Goal: Task Accomplishment & Management: Manage account settings

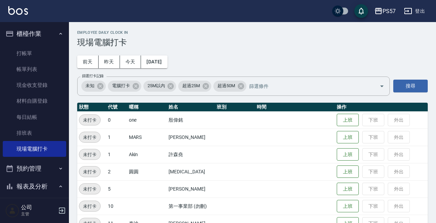
scroll to position [224, 0]
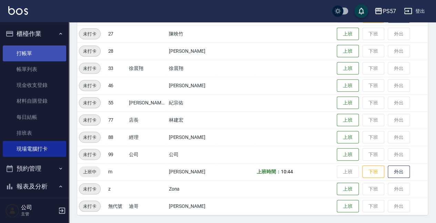
click at [20, 52] on link "打帳單" at bounding box center [34, 54] width 63 height 16
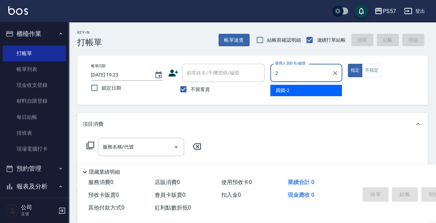
type input "圓圓-2"
type button "true"
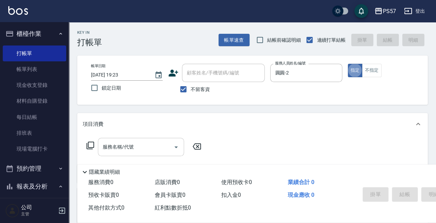
click at [122, 147] on input "服務名稱/代號" at bounding box center [136, 147] width 70 height 12
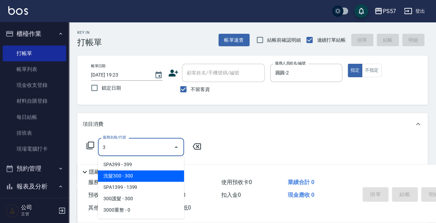
click at [117, 178] on span "洗髮300 - 300" at bounding box center [141, 175] width 86 height 11
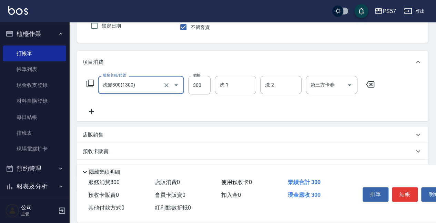
scroll to position [69, 0]
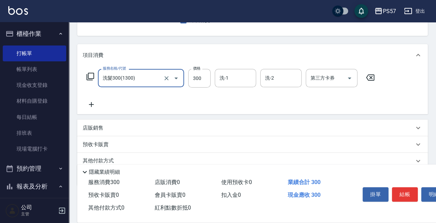
type input "洗髮300(1300)"
click at [91, 99] on div "服務名稱/代號 洗髮300(1300) 服務名稱/代號 價格 300 價格 洗-1 洗-1 洗-2 洗-2 第三方卡券 第三方卡券" at bounding box center [231, 89] width 296 height 40
click at [97, 108] on icon at bounding box center [91, 104] width 17 height 8
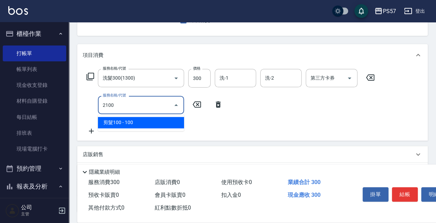
type input "剪髮100(2100)"
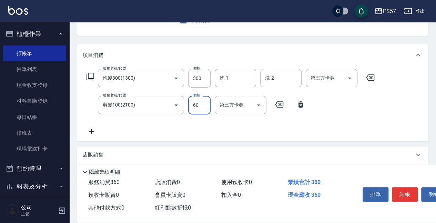
type input "60"
click at [93, 132] on icon at bounding box center [91, 131] width 5 height 5
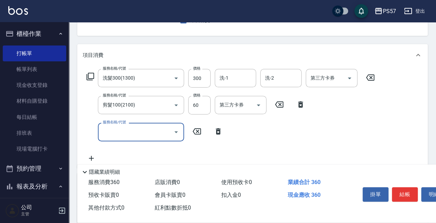
click at [127, 136] on input "服務名稱/代號" at bounding box center [136, 132] width 70 height 12
type input "潤絲(110)"
click at [95, 157] on icon at bounding box center [91, 159] width 17 height 8
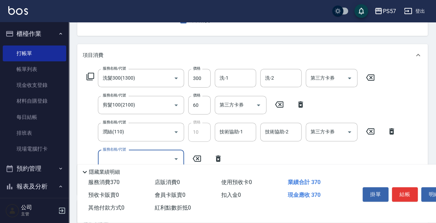
click at [113, 158] on input "服務名稱/代號" at bounding box center [136, 159] width 70 height 12
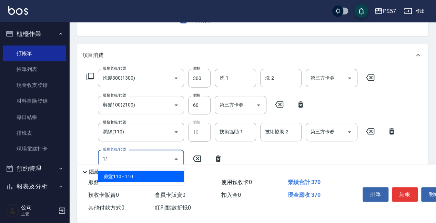
type input "110"
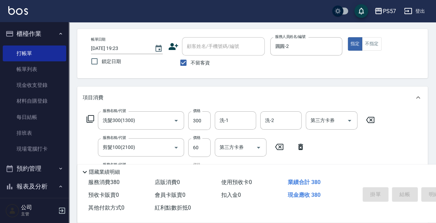
type input "[DATE] 19:24"
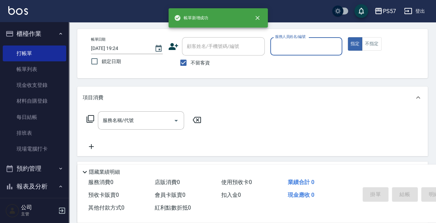
scroll to position [23, 0]
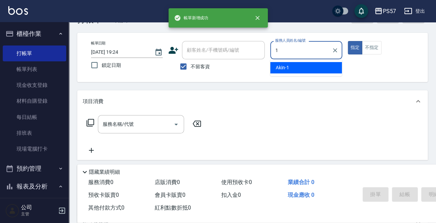
type input "Akin-1"
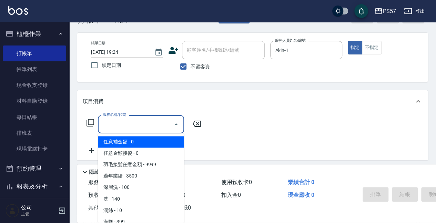
click at [163, 122] on input "服務名稱/代號" at bounding box center [136, 124] width 70 height 12
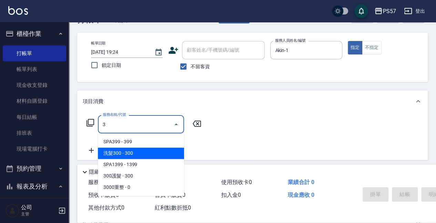
drag, startPoint x: 139, startPoint y: 154, endPoint x: 126, endPoint y: 157, distance: 13.7
click at [139, 155] on span "洗髮300 - 300" at bounding box center [141, 153] width 86 height 11
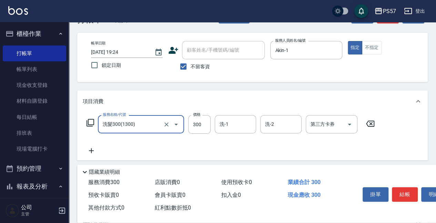
type input "洗髮300(1300)"
click at [89, 154] on icon at bounding box center [91, 151] width 17 height 8
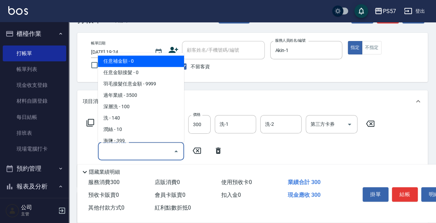
click at [103, 153] on input "服務名稱/代號" at bounding box center [136, 151] width 70 height 12
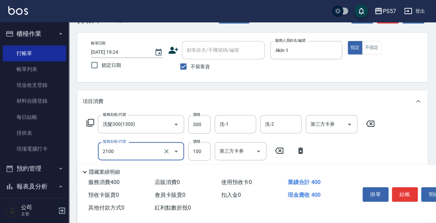
type input "剪髮100(2100)"
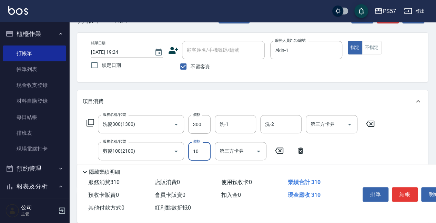
type input "100"
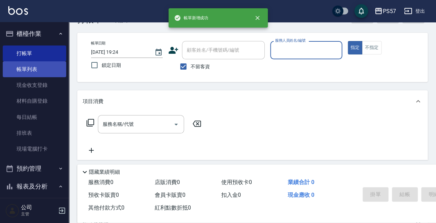
click at [35, 67] on link "帳單列表" at bounding box center [34, 69] width 63 height 16
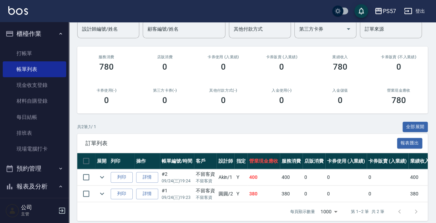
scroll to position [69, 0]
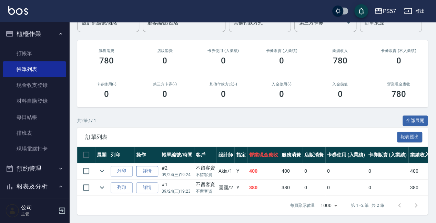
click at [148, 168] on link "詳情" at bounding box center [147, 171] width 22 height 11
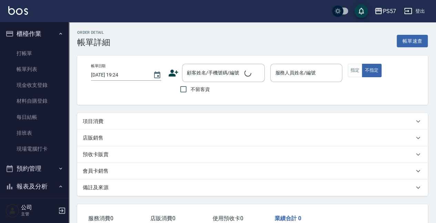
checkbox input "true"
type input "Akin-1"
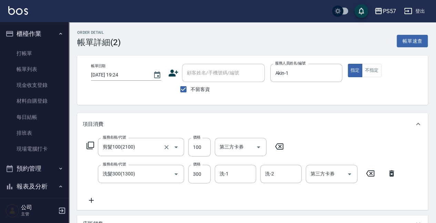
type input "剪髮100(2100)"
type input "洗髮300(1300)"
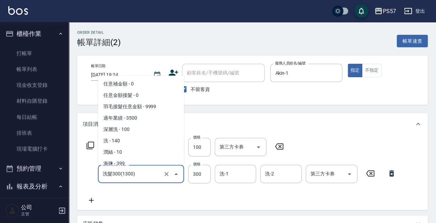
click at [148, 172] on input "洗髮300(1300)" at bounding box center [131, 174] width 61 height 12
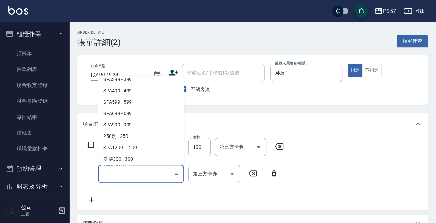
scroll to position [3, 0]
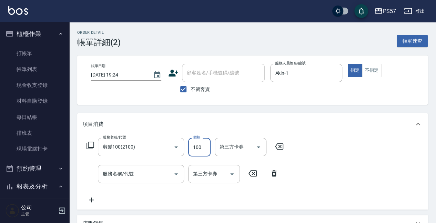
click at [199, 147] on input "100" at bounding box center [199, 147] width 22 height 19
type input "0"
click at [139, 146] on input "剪髮100(2100)" at bounding box center [131, 147] width 61 height 12
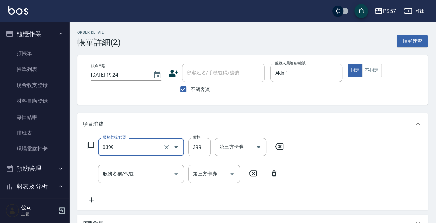
type input "SPA399(0399)"
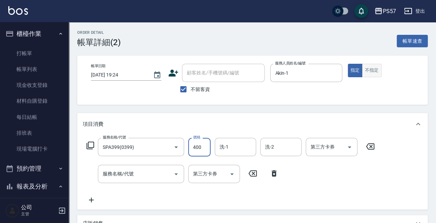
type input "400"
click at [365, 68] on button "不指定" at bounding box center [371, 70] width 19 height 13
type button "false"
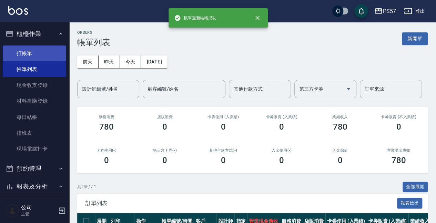
click at [13, 58] on link "打帳單" at bounding box center [34, 54] width 63 height 16
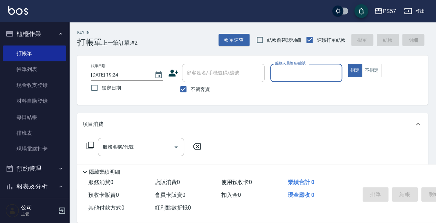
click at [294, 78] on input "服務人員姓名/編號" at bounding box center [307, 73] width 66 height 12
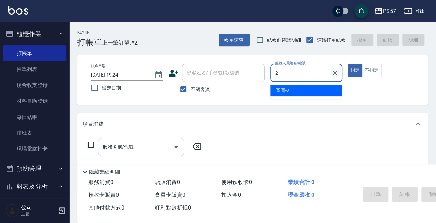
type input "圓圓-2"
type button "true"
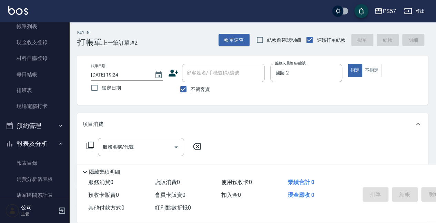
scroll to position [46, 0]
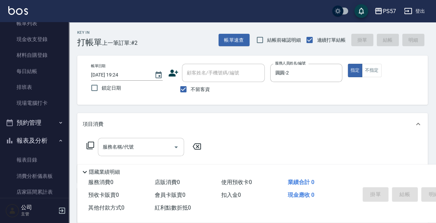
click at [120, 148] on input "服務名稱/代號" at bounding box center [136, 147] width 70 height 12
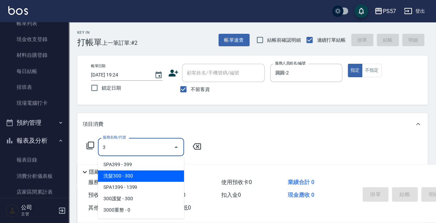
click at [127, 177] on span "洗髮300 - 300" at bounding box center [141, 175] width 86 height 11
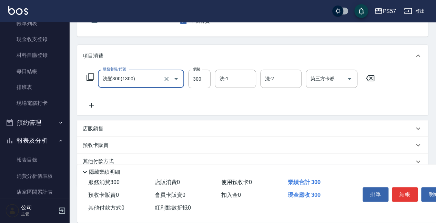
scroll to position [69, 0]
type input "洗髮300(1300)"
click at [86, 103] on icon at bounding box center [91, 104] width 17 height 8
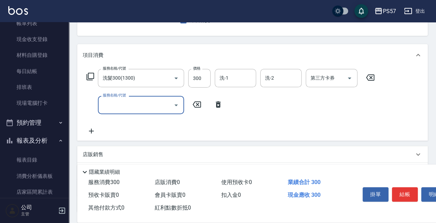
click at [140, 107] on input "服務名稱/代號" at bounding box center [136, 105] width 70 height 12
type input "300護髮(3300)"
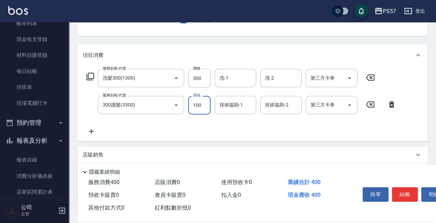
type input "100"
click at [90, 132] on icon at bounding box center [91, 131] width 17 height 8
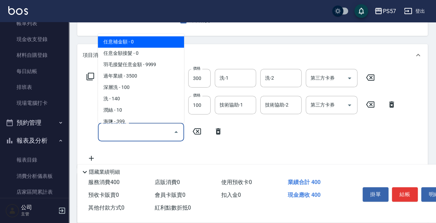
click at [137, 129] on input "服務名稱/代號" at bounding box center [136, 132] width 70 height 12
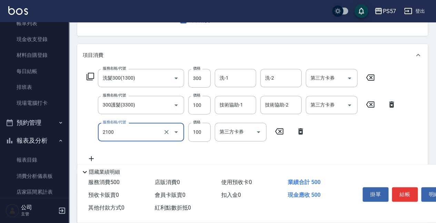
type input "剪髮100(2100)"
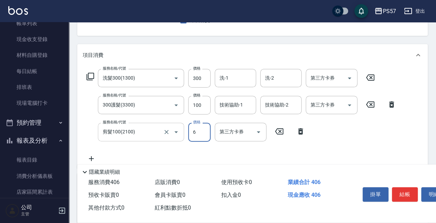
type input "60"
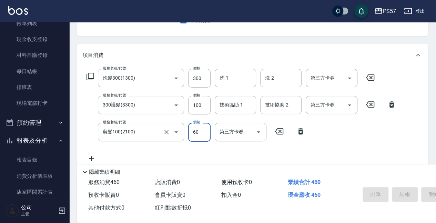
scroll to position [67, 0]
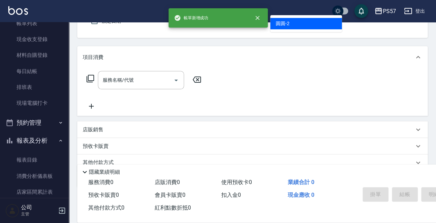
type input "圓圓-2"
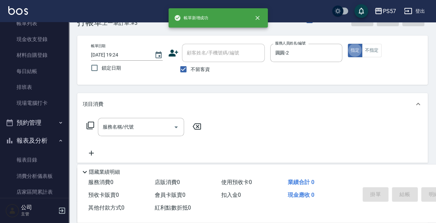
scroll to position [18, 0]
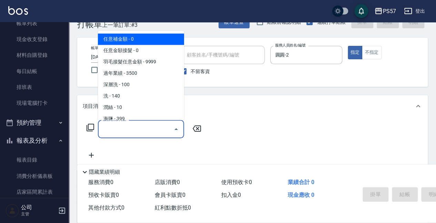
click at [117, 129] on input "服務名稱/代號" at bounding box center [136, 129] width 70 height 12
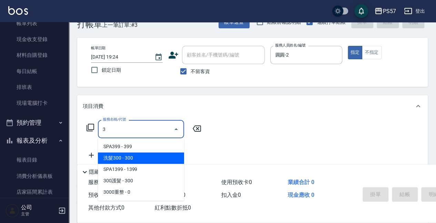
click at [118, 156] on span "洗髮300 - 300" at bounding box center [141, 157] width 86 height 11
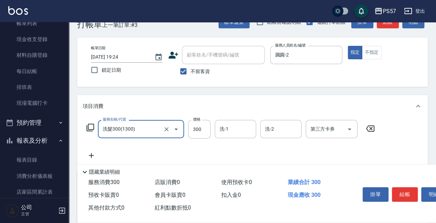
type input "洗髮300(1300)"
click at [91, 155] on icon at bounding box center [91, 155] width 5 height 5
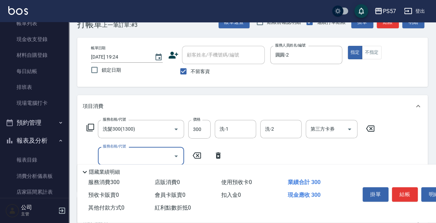
click at [134, 155] on input "服務名稱/代號" at bounding box center [136, 156] width 70 height 12
type input "韓氏鍍膜(33000)"
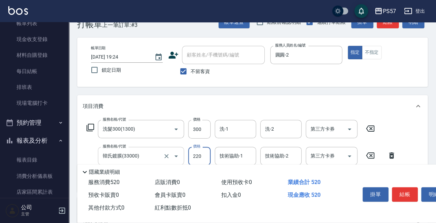
type input "2200"
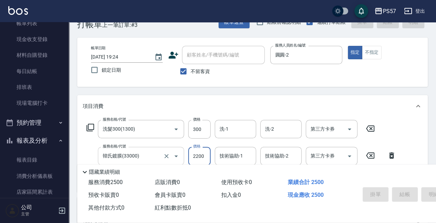
type input "[DATE] 19:25"
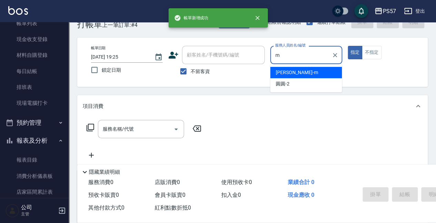
type input "[PERSON_NAME]-m"
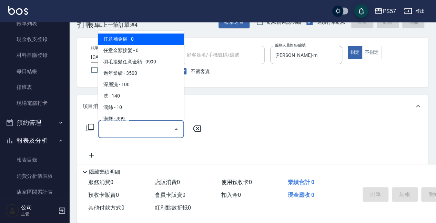
click at [123, 127] on input "服務名稱/代號" at bounding box center [136, 129] width 70 height 12
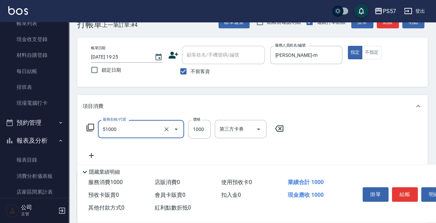
type input "任意金額染髮(51000)"
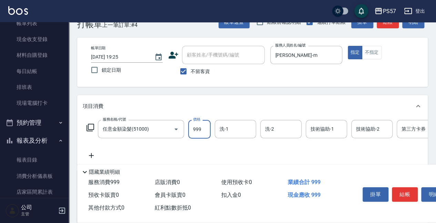
type input "999"
click at [98, 155] on icon at bounding box center [91, 155] width 17 height 8
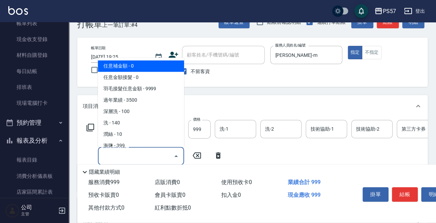
click at [119, 157] on input "服務名稱/代號" at bounding box center [136, 156] width 70 height 12
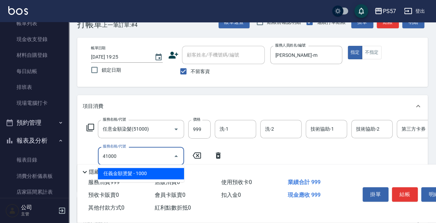
type input "任義金額燙髮(41000)"
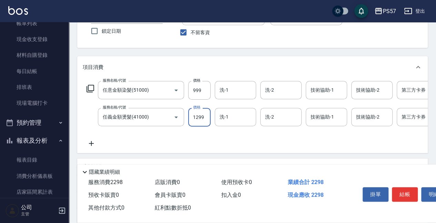
scroll to position [64, 0]
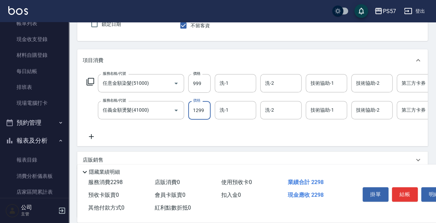
type input "1299"
click at [92, 139] on icon at bounding box center [91, 136] width 17 height 8
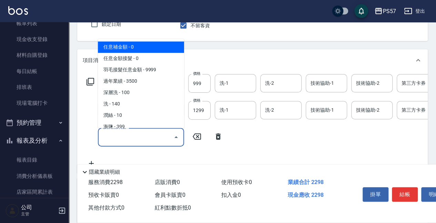
click at [118, 139] on input "服務名稱/代號" at bounding box center [136, 137] width 70 height 12
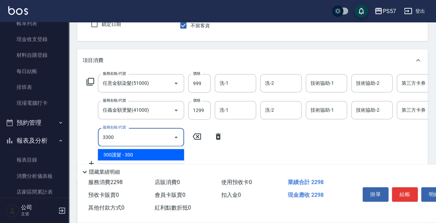
type input "300護髮(3300)"
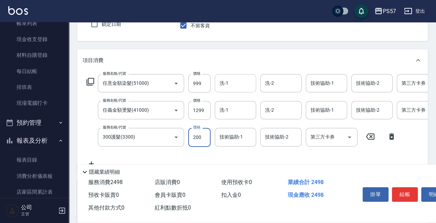
type input "200"
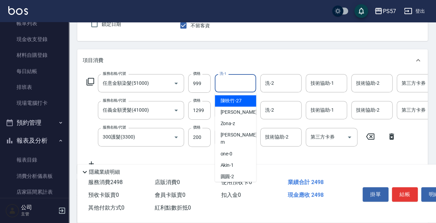
click at [232, 82] on input "洗-1" at bounding box center [235, 83] width 35 height 12
type input "[PERSON_NAME]-22"
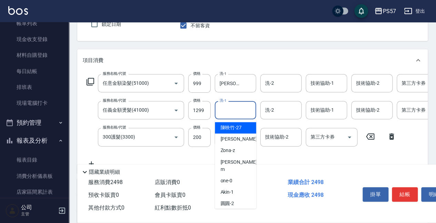
click at [238, 112] on input "洗-1" at bounding box center [235, 110] width 35 height 12
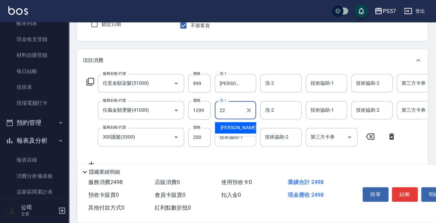
type input "[PERSON_NAME]-22"
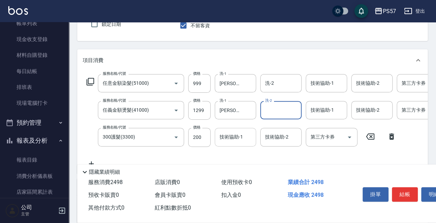
click at [236, 136] on input "技術協助-1" at bounding box center [235, 137] width 35 height 12
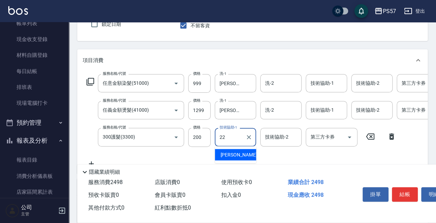
type input "[PERSON_NAME]-22"
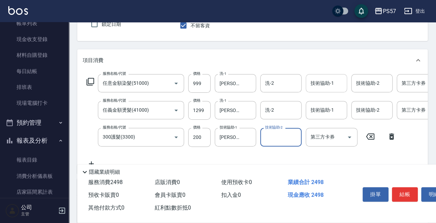
click at [329, 89] on input "技術協助-1" at bounding box center [326, 83] width 35 height 12
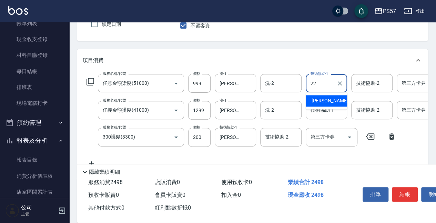
type input "[PERSON_NAME]-22"
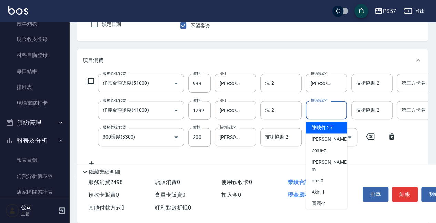
click at [325, 112] on input "技術協助-1" at bounding box center [326, 110] width 35 height 12
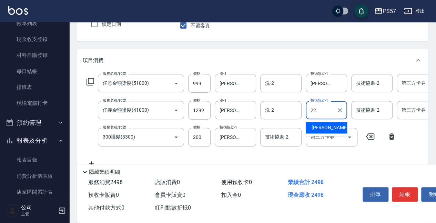
type input "[PERSON_NAME]-22"
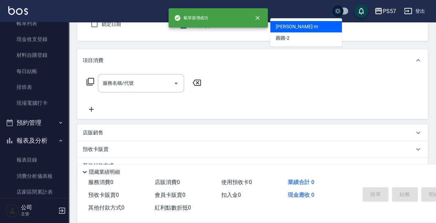
type input "[PERSON_NAME]-m"
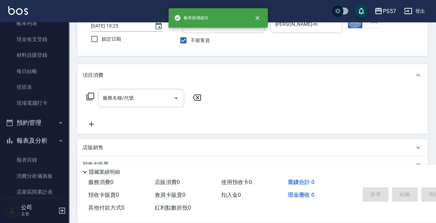
scroll to position [41, 0]
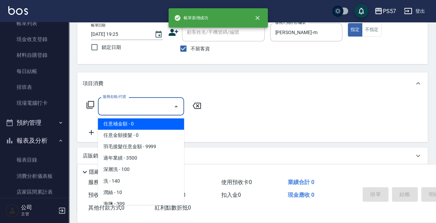
click at [148, 110] on input "服務名稱/代號" at bounding box center [136, 106] width 70 height 12
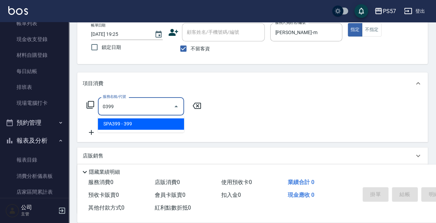
type input "SPA399(0399)"
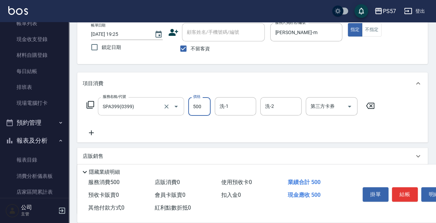
type input "500"
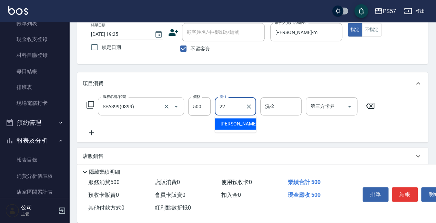
type input "[PERSON_NAME]-22"
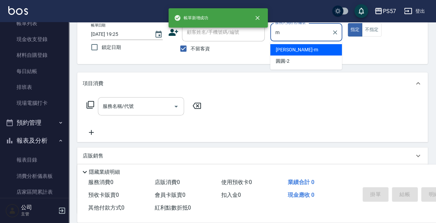
type input "[PERSON_NAME]-m"
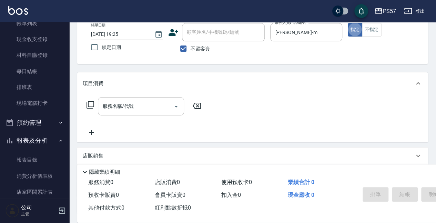
click at [127, 108] on input "服務名稱/代號" at bounding box center [136, 106] width 70 height 12
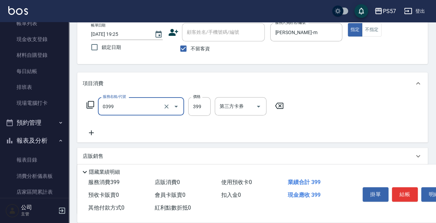
type input "SPA399(0399)"
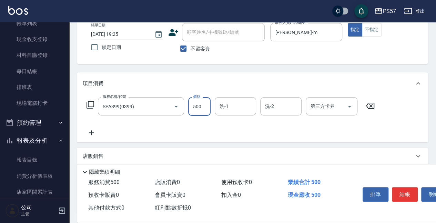
type input "500"
click at [93, 133] on icon at bounding box center [91, 133] width 17 height 8
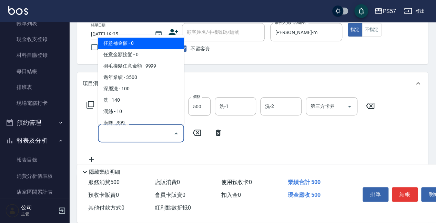
click at [156, 136] on input "服務名稱/代號" at bounding box center [136, 133] width 70 height 12
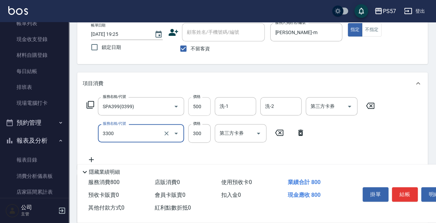
type input "300護髮(3300)"
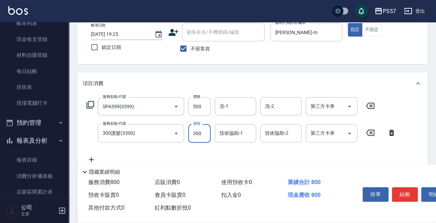
click at [221, 96] on div "服務名稱/代號 SPA399(0399) 服務名稱/代號 價格 500 價格 洗-1 洗-1 洗-2 洗-2 第三方卡券 第三方卡券 服務名稱/代號 300護…" at bounding box center [252, 132] width 351 height 75
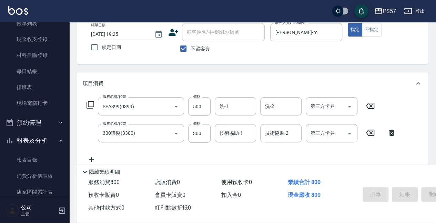
type input "[DATE] 19:26"
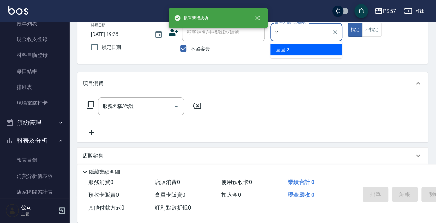
type input "圓圓-2"
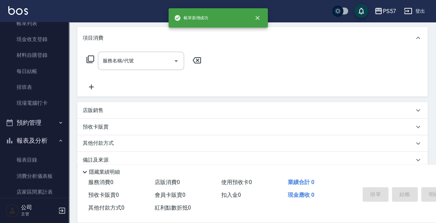
scroll to position [87, 0]
click at [101, 112] on p "店販銷售" at bounding box center [93, 109] width 21 height 7
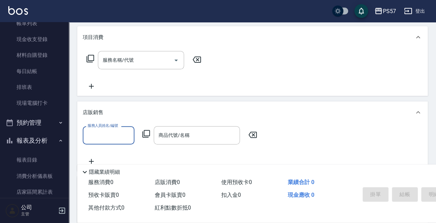
scroll to position [0, 0]
type input "圓圓-2"
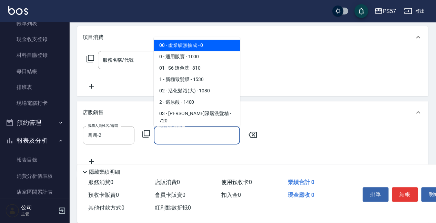
click at [191, 140] on input "商品代號/名稱" at bounding box center [197, 135] width 80 height 12
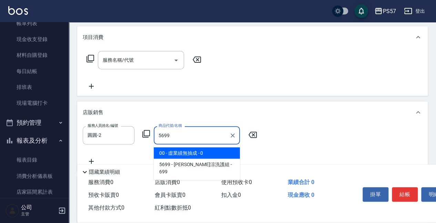
type input "[PERSON_NAME]涼洗護組"
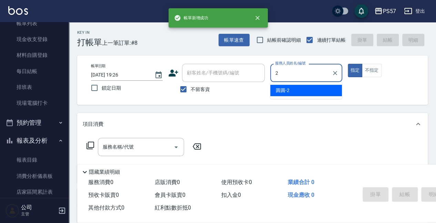
type input "圓圓-2"
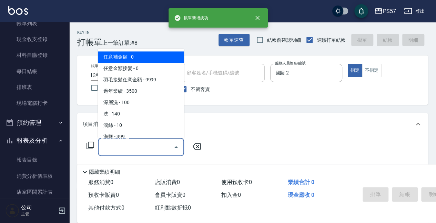
click at [136, 150] on input "服務名稱/代號" at bounding box center [136, 147] width 70 height 12
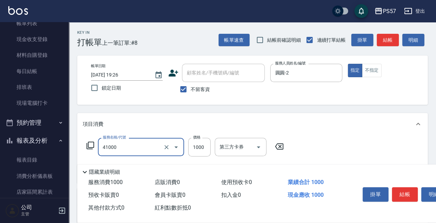
type input "任義金額燙髮(41000)"
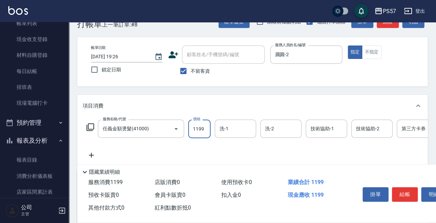
scroll to position [46, 0]
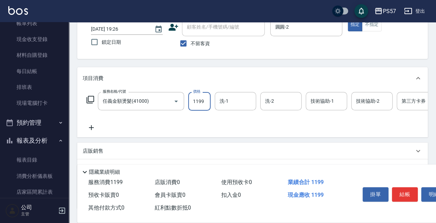
type input "1199"
click at [88, 130] on icon at bounding box center [91, 127] width 17 height 8
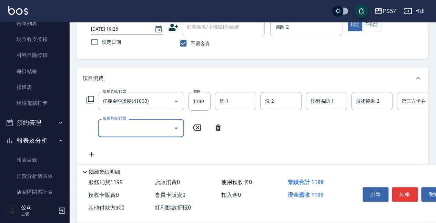
click at [134, 129] on input "服務名稱/代號" at bounding box center [136, 128] width 70 height 12
type input "1500護(31500)"
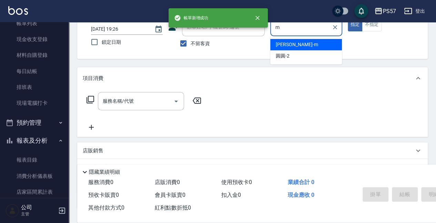
type input "[PERSON_NAME]-m"
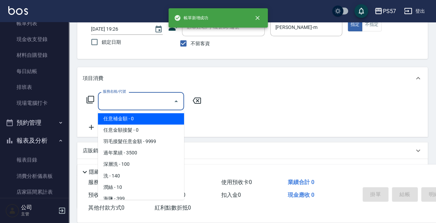
click at [137, 97] on input "服務名稱/代號" at bounding box center [136, 101] width 70 height 12
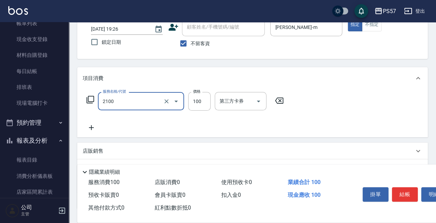
type input "剪髮100(2100)"
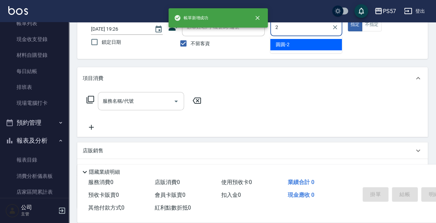
type input "圓圓-2"
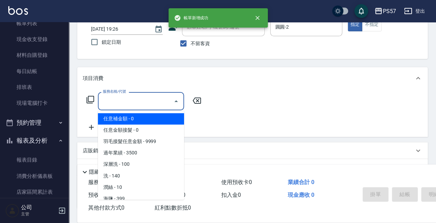
click at [109, 105] on input "服務名稱/代號" at bounding box center [136, 101] width 70 height 12
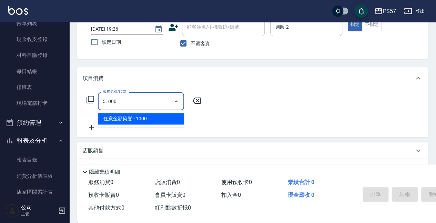
type input "任意金額染髮(51000)"
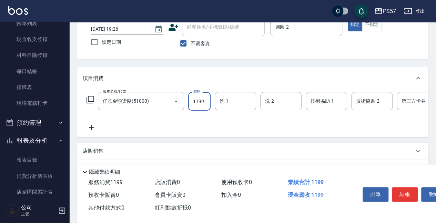
type input "1199"
click at [95, 128] on icon at bounding box center [91, 127] width 17 height 8
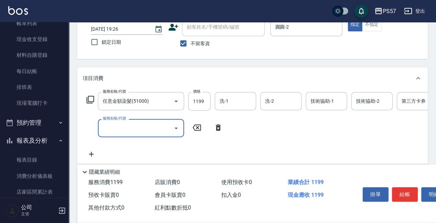
click at [125, 128] on input "服務名稱/代號" at bounding box center [136, 128] width 70 height 12
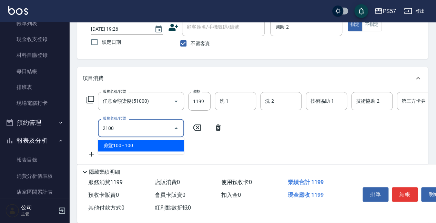
type input "剪髮100(2100)"
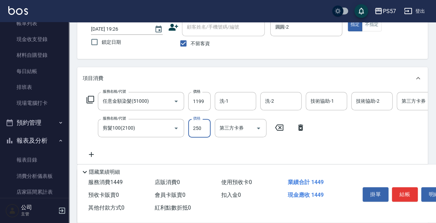
type input "250"
click at [93, 156] on icon at bounding box center [91, 154] width 17 height 8
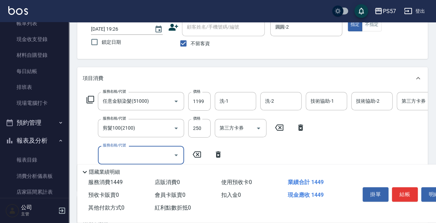
click at [124, 156] on input "服務名稱/代號" at bounding box center [136, 155] width 70 height 12
type input "SPA399(0399)"
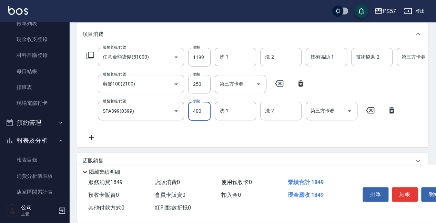
scroll to position [92, 0]
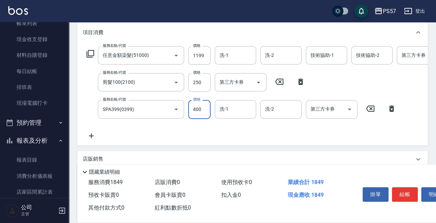
type input "400"
click at [89, 136] on icon at bounding box center [91, 136] width 17 height 8
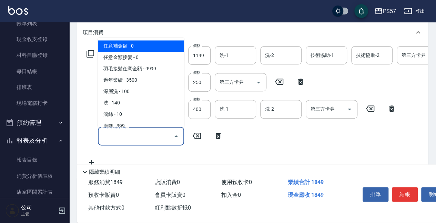
click at [121, 138] on input "服務名稱/代號" at bounding box center [136, 136] width 70 height 12
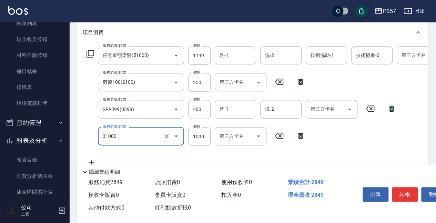
type input "1000護(31000)"
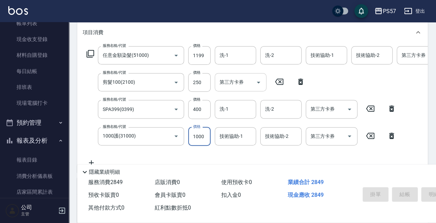
scroll to position [0, 0]
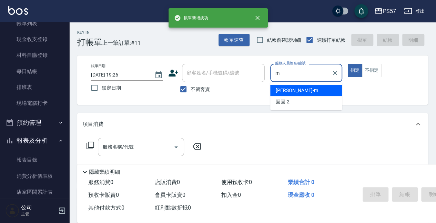
type input "[PERSON_NAME]-m"
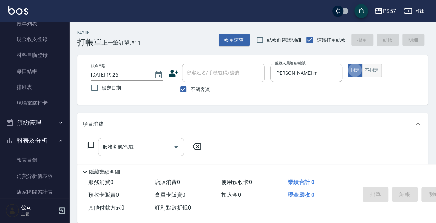
click at [370, 66] on button "不指定" at bounding box center [371, 70] width 19 height 13
click at [117, 149] on input "服務名稱/代號" at bounding box center [136, 147] width 70 height 12
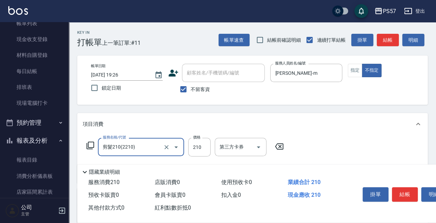
type input "剪髮210(2210)"
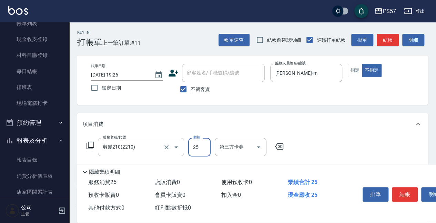
type input "250"
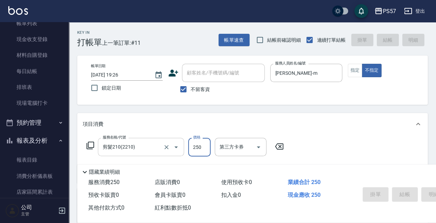
type input "[DATE] 19:27"
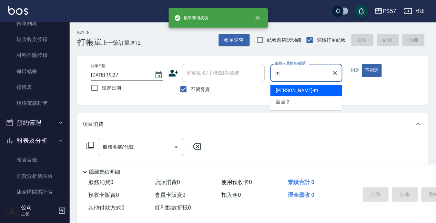
type input "[PERSON_NAME]-m"
type button "false"
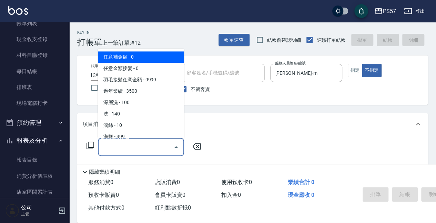
click at [109, 144] on input "服務名稱/代號" at bounding box center [136, 147] width 70 height 12
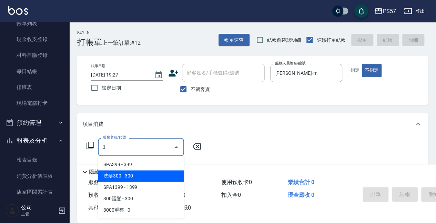
click at [112, 174] on span "洗髮300 - 300" at bounding box center [141, 175] width 86 height 11
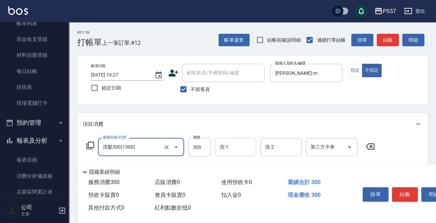
click at [232, 153] on div "洗-1" at bounding box center [235, 147] width 41 height 18
type input "洗髮300(1300)"
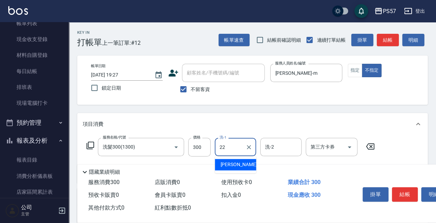
type input "[PERSON_NAME]-22"
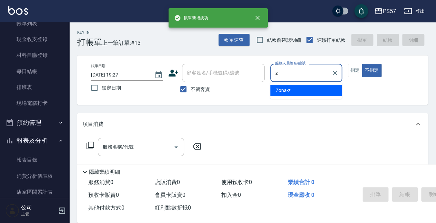
type input "Zona-z"
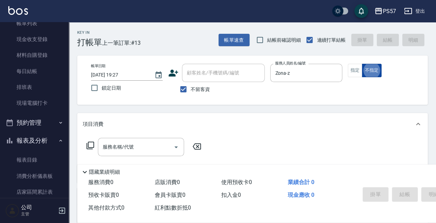
click at [363, 68] on button "不指定" at bounding box center [371, 70] width 19 height 13
click at [353, 69] on button "指定" at bounding box center [355, 70] width 15 height 13
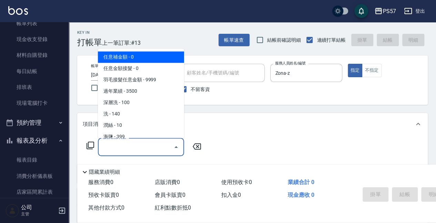
click at [110, 151] on input "服務名稱/代號" at bounding box center [136, 147] width 70 height 12
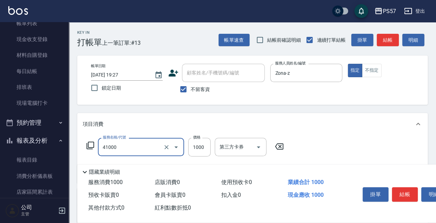
type input "任義金額燙髮(41000)"
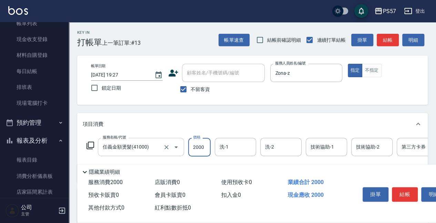
scroll to position [23, 0]
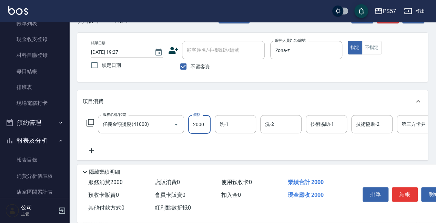
type input "2000"
click at [88, 149] on icon at bounding box center [91, 151] width 17 height 8
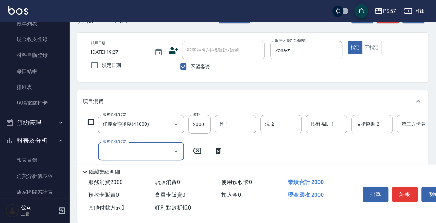
click at [129, 152] on input "服務名稱/代號" at bounding box center [136, 151] width 70 height 12
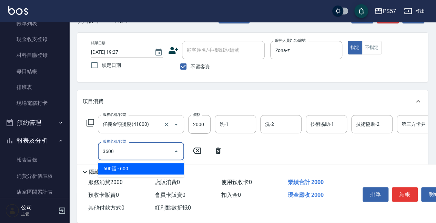
type input "600護(3600)"
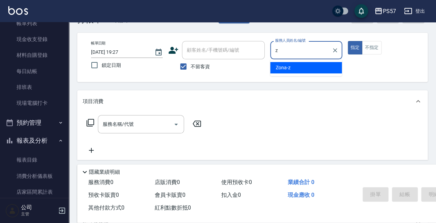
type input "Zona-z"
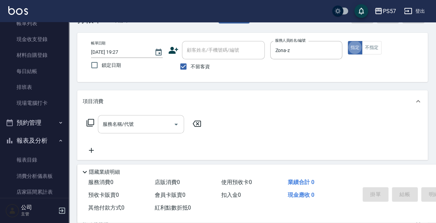
click at [133, 117] on div "服務名稱/代號" at bounding box center [141, 124] width 86 height 18
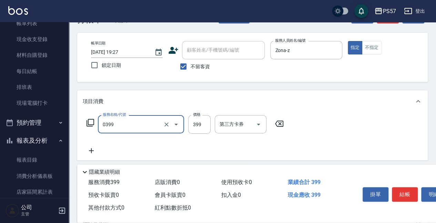
type input "SPA399(0399)"
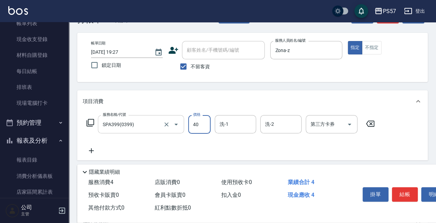
type input "400"
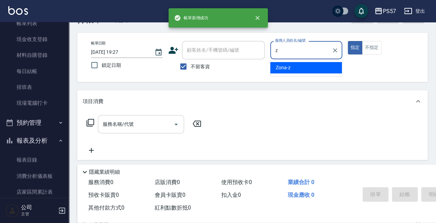
type input "Zona-z"
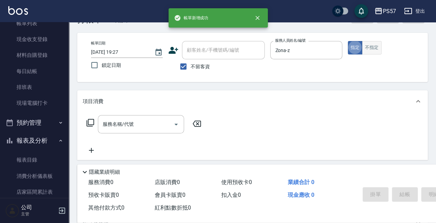
click at [376, 50] on button "不指定" at bounding box center [371, 47] width 19 height 13
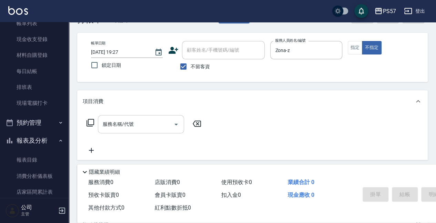
click at [116, 126] on input "服務名稱/代號" at bounding box center [136, 124] width 70 height 12
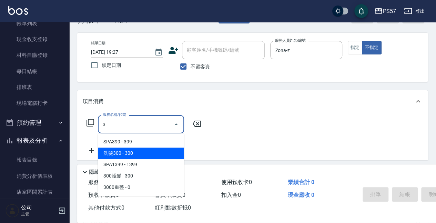
click at [120, 155] on span "洗髮300 - 300" at bounding box center [141, 153] width 86 height 11
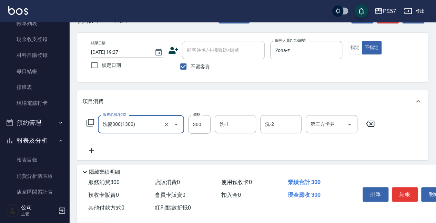
type input "洗髮300(1300)"
click at [91, 151] on icon at bounding box center [91, 150] width 5 height 5
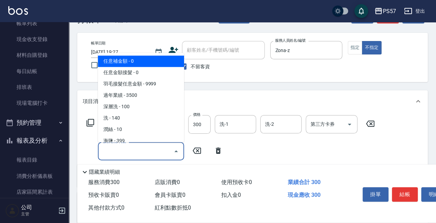
click at [117, 152] on input "服務名稱/代號" at bounding box center [136, 151] width 70 height 12
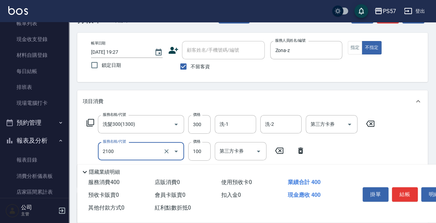
type input "剪髮100(2100)"
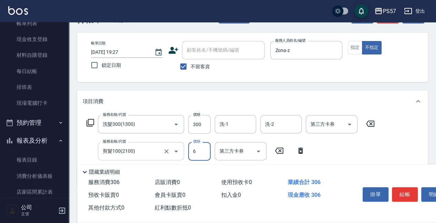
type input "60"
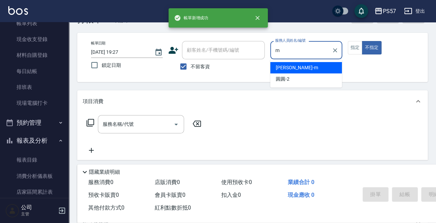
type input "[PERSON_NAME]-m"
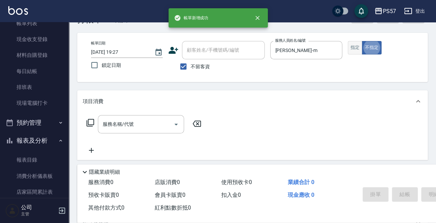
click at [359, 47] on button "指定" at bounding box center [355, 47] width 15 height 13
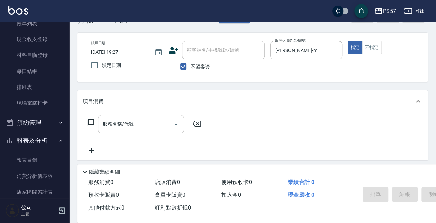
click at [116, 128] on input "服務名稱/代號" at bounding box center [136, 124] width 70 height 12
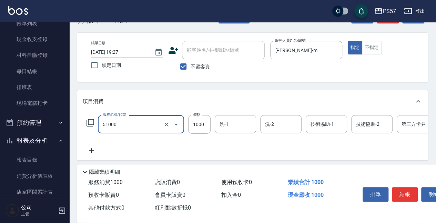
type input "任意金額染髮(51000)"
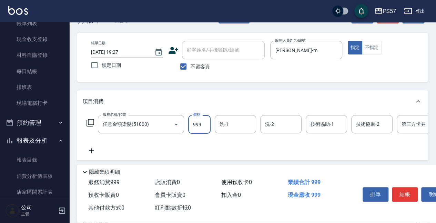
type input "999"
click at [92, 149] on icon at bounding box center [91, 151] width 17 height 8
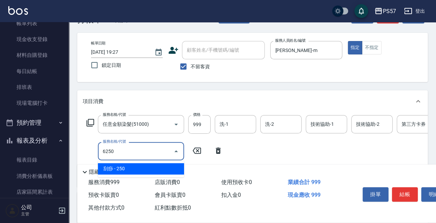
type input "刮痧(6250)"
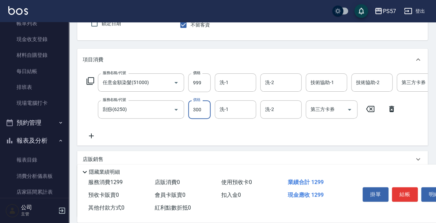
scroll to position [69, 0]
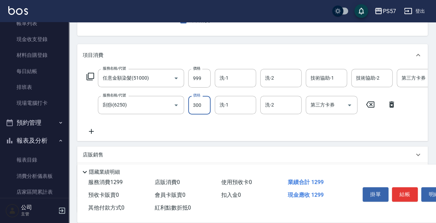
type input "300"
click at [95, 129] on icon at bounding box center [91, 131] width 17 height 8
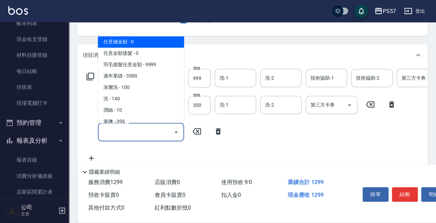
click at [126, 132] on input "服務名稱/代號" at bounding box center [136, 132] width 70 height 12
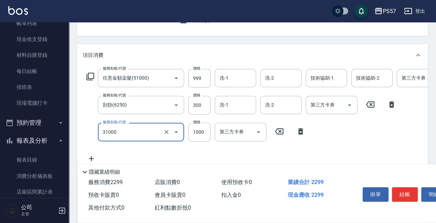
type input "1000護(31000)"
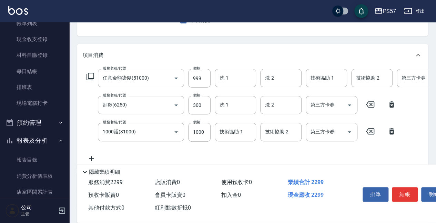
click at [91, 158] on icon at bounding box center [91, 159] width 17 height 8
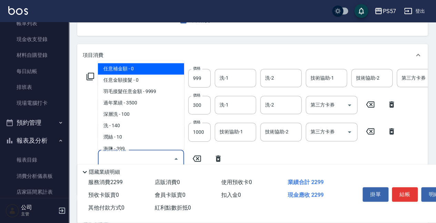
click at [119, 158] on input "服務名稱/代號" at bounding box center [136, 159] width 70 height 12
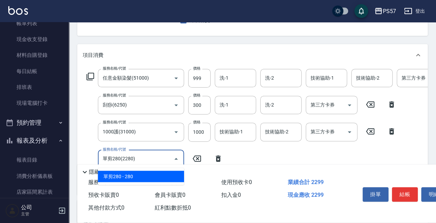
type input "單剪280(2280)"
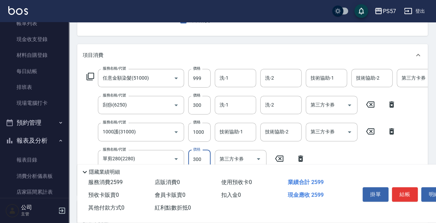
type input "300"
click at [226, 89] on div "服務名稱/代號 任意金額染髮(51000) 服務名稱/代號 價格 999 價格 洗-1 洗-1 洗-2 洗-2 技術協助-1 技術協助-1 技術協助-2 技術…" at bounding box center [276, 129] width 387 height 121
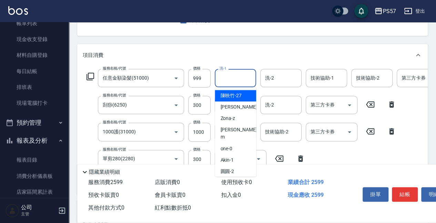
click at [227, 83] on input "洗-1" at bounding box center [235, 78] width 35 height 12
type input "[PERSON_NAME]-22"
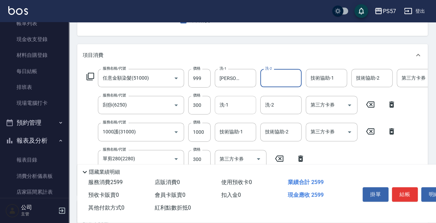
click at [231, 99] on div "洗-1" at bounding box center [235, 105] width 41 height 18
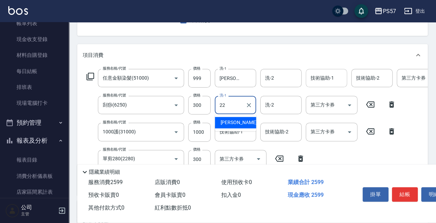
type input "[PERSON_NAME]-22"
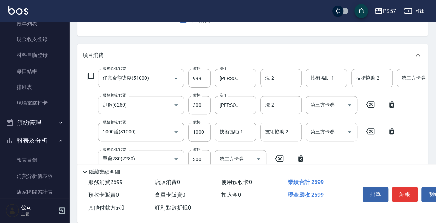
click at [335, 68] on div "服務名稱/代號 任意金額染髮(51000) 服務名稱/代號 價格 999 價格 洗-1 [PERSON_NAME]-22 洗-1 洗-2 洗-2 技術協助-1…" at bounding box center [252, 130] width 351 height 129
click at [329, 75] on input "技術協助-1" at bounding box center [326, 78] width 35 height 12
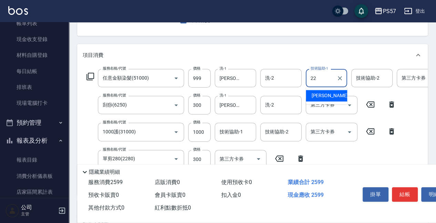
type input "[PERSON_NAME]-22"
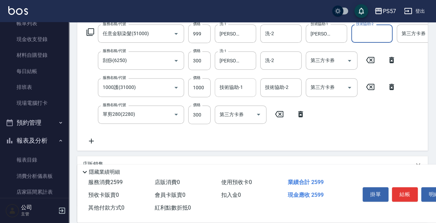
scroll to position [115, 0]
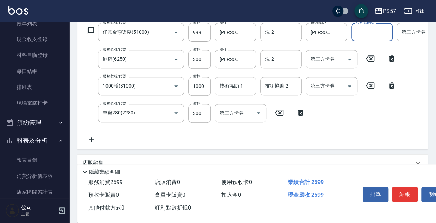
click at [235, 85] on input "技術協助-1" at bounding box center [235, 86] width 35 height 12
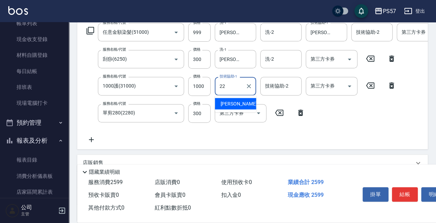
type input "[PERSON_NAME]-22"
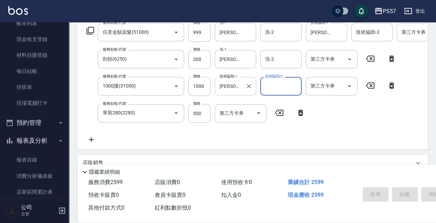
type input "[DATE] 19:28"
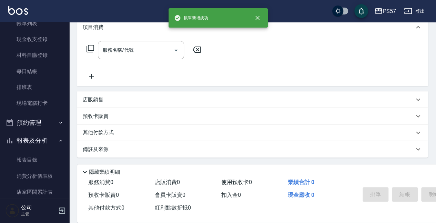
scroll to position [0, 0]
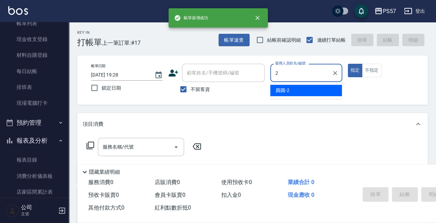
type input "圓圓-2"
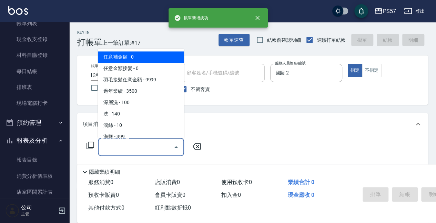
click at [109, 150] on input "服務名稱/代號" at bounding box center [136, 147] width 70 height 12
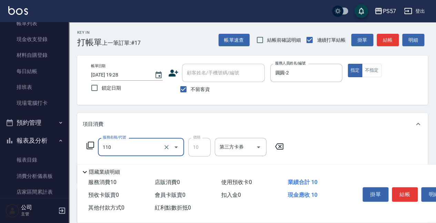
type input "潤絲(110)"
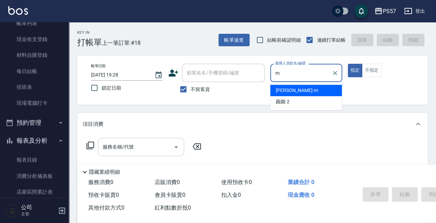
type input "[PERSON_NAME]-m"
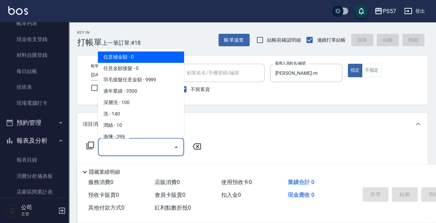
click at [113, 151] on input "服務名稱/代號" at bounding box center [136, 147] width 70 height 12
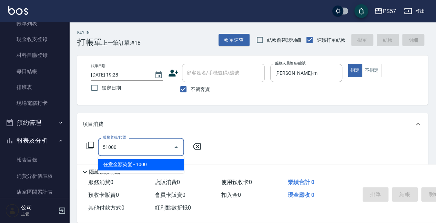
type input "任意金額染髮(51000)"
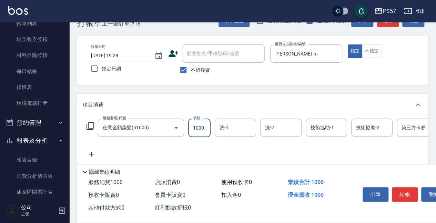
scroll to position [46, 0]
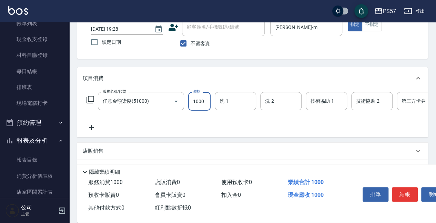
click at [95, 127] on icon at bounding box center [91, 127] width 17 height 8
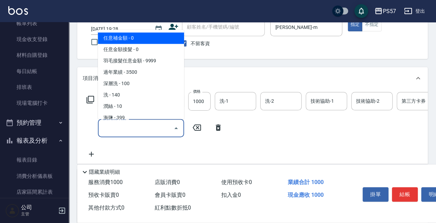
click at [119, 125] on input "服務名稱/代號" at bounding box center [136, 128] width 70 height 12
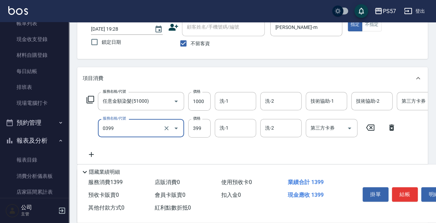
type input "SPA399(0399)"
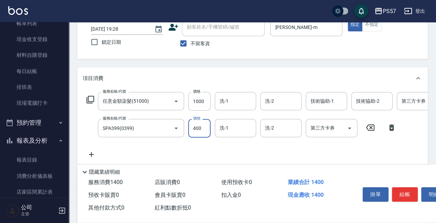
type input "400"
click at [93, 157] on icon at bounding box center [91, 154] width 17 height 8
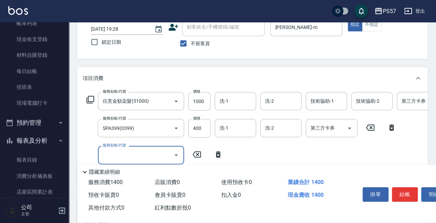
click at [149, 157] on input "服務名稱/代號" at bounding box center [136, 155] width 70 height 12
type input "600護(3600)"
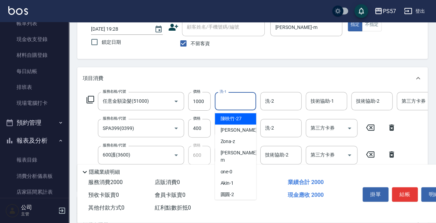
click at [226, 103] on input "洗-1" at bounding box center [235, 101] width 35 height 12
type input "[PERSON_NAME]-33"
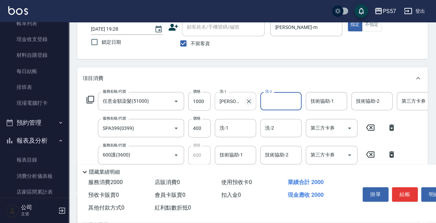
click at [248, 103] on icon "Clear" at bounding box center [249, 101] width 7 height 7
click at [224, 106] on input "洗-1" at bounding box center [235, 101] width 35 height 12
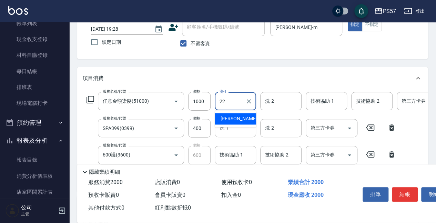
type input "[PERSON_NAME]-22"
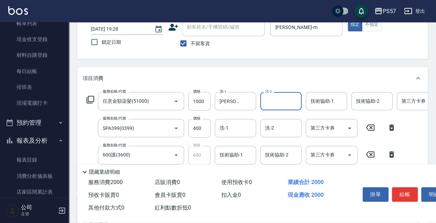
click at [228, 127] on input "洗-1" at bounding box center [235, 128] width 35 height 12
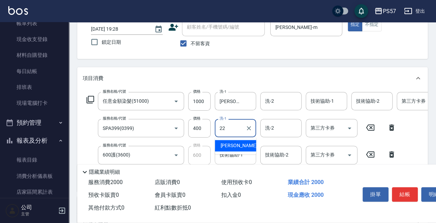
type input "[PERSON_NAME]-22"
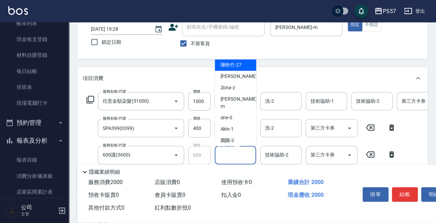
click at [243, 157] on input "技術協助-1" at bounding box center [235, 155] width 35 height 12
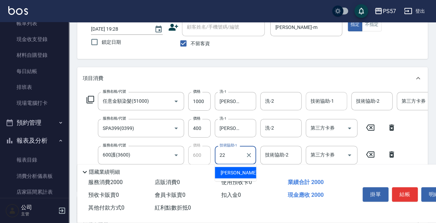
type input "[PERSON_NAME]-22"
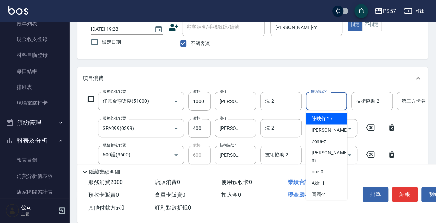
click at [324, 95] on div "技術協助-1 技術協助-1" at bounding box center [326, 101] width 41 height 18
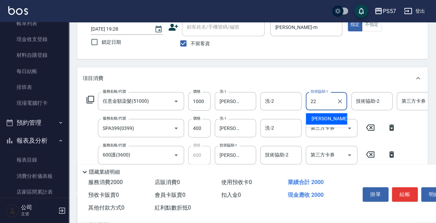
type input "[PERSON_NAME]-22"
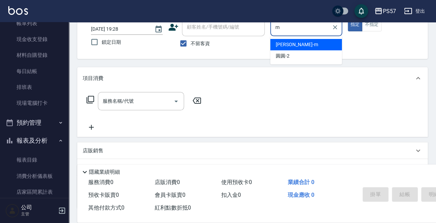
type input "[PERSON_NAME]-m"
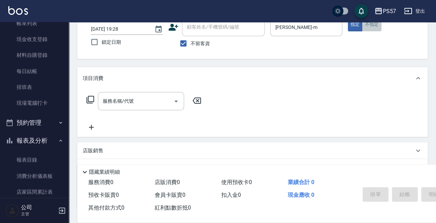
click at [373, 27] on button "不指定" at bounding box center [371, 24] width 19 height 13
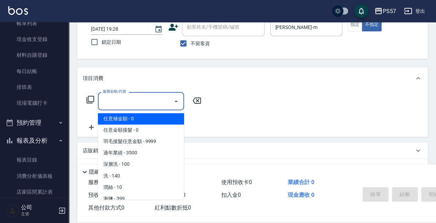
click at [129, 106] on input "服務名稱/代號" at bounding box center [136, 101] width 70 height 12
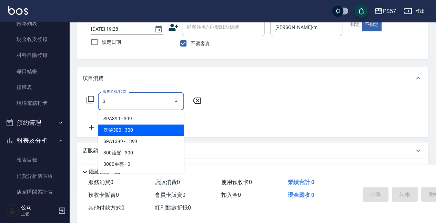
click at [118, 130] on span "洗髮300 - 300" at bounding box center [141, 130] width 86 height 11
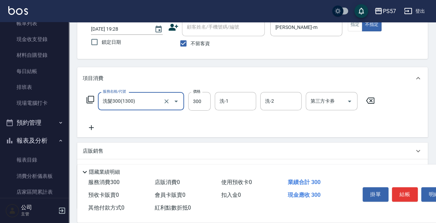
type input "洗髮300(1300)"
click at [98, 129] on icon at bounding box center [91, 127] width 17 height 8
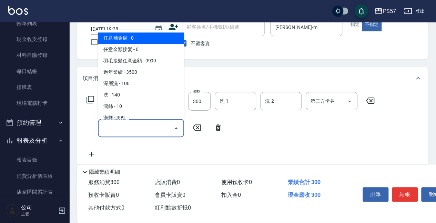
click at [108, 129] on input "服務名稱/代號" at bounding box center [136, 128] width 70 height 12
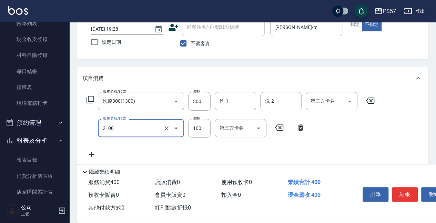
type input "剪髮100(2100)"
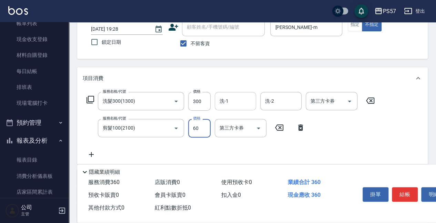
type input "60"
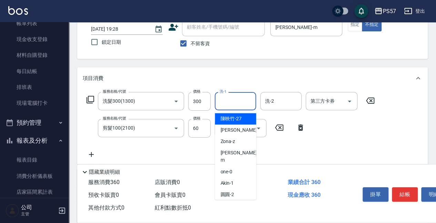
click at [248, 100] on input "洗-1" at bounding box center [235, 101] width 35 height 12
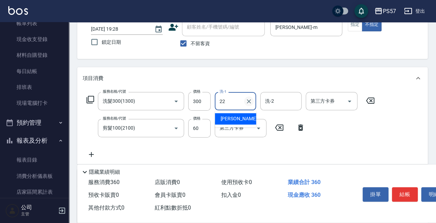
type input "[PERSON_NAME]-22"
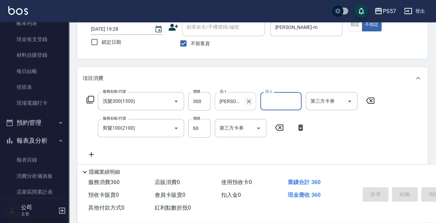
type input "[DATE] 19:29"
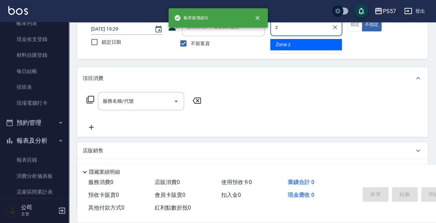
type input "Zona-z"
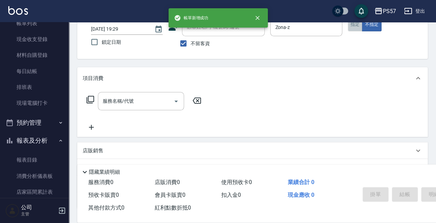
click at [355, 29] on button "指定" at bounding box center [355, 24] width 15 height 13
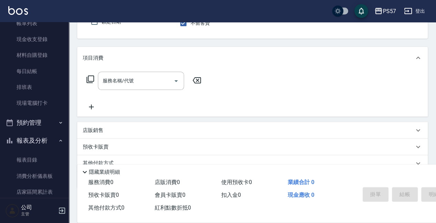
scroll to position [92, 0]
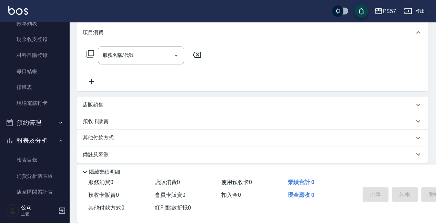
click at [101, 106] on p "店販銷售" at bounding box center [93, 104] width 21 height 7
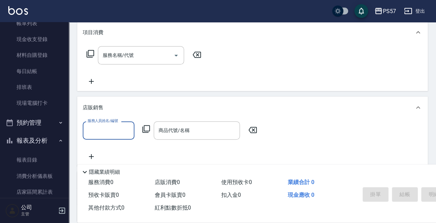
scroll to position [0, 0]
type input "Zona-z"
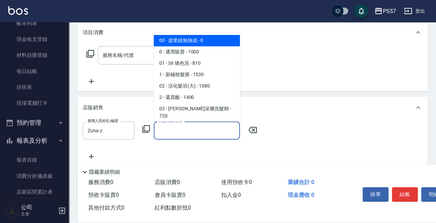
click at [164, 136] on input "商品代號/名稱" at bounding box center [197, 131] width 80 height 12
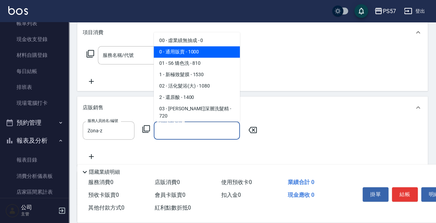
click at [198, 49] on span "0 - 通用販賣 - 1000" at bounding box center [197, 52] width 86 height 11
type input "通用販賣"
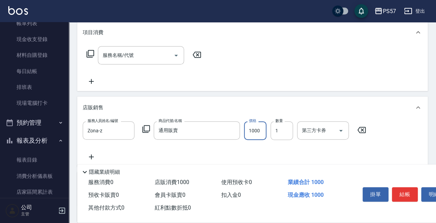
click at [262, 134] on input "1000" at bounding box center [255, 130] width 22 height 19
type input "450"
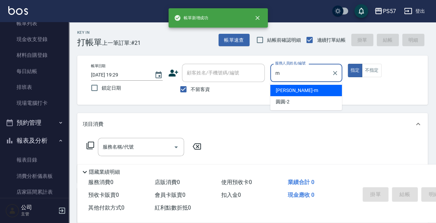
type input "[PERSON_NAME]-m"
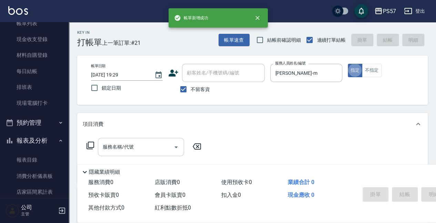
click at [138, 147] on input "服務名稱/代號" at bounding box center [136, 147] width 70 height 12
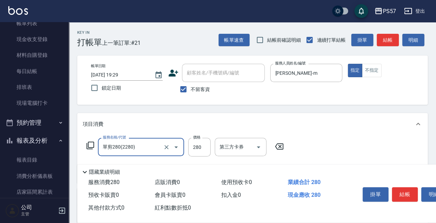
type input "單剪280(2280)"
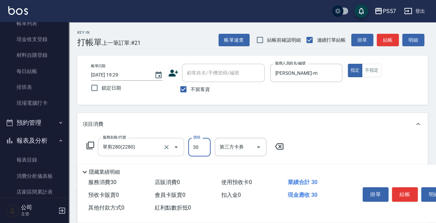
type input "300"
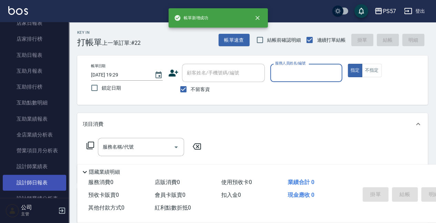
scroll to position [276, 0]
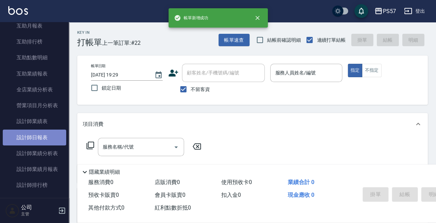
click at [43, 137] on link "設計師日報表" at bounding box center [34, 138] width 63 height 16
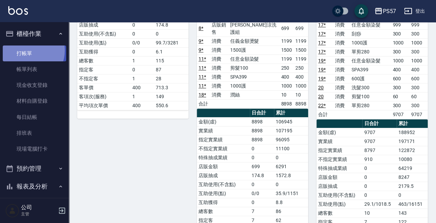
click at [28, 50] on link "打帳單" at bounding box center [34, 54] width 63 height 16
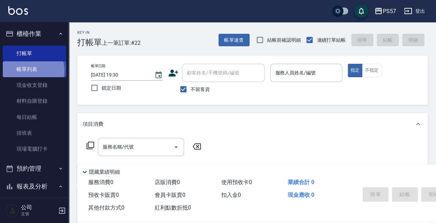
click at [31, 71] on link "帳單列表" at bounding box center [34, 69] width 63 height 16
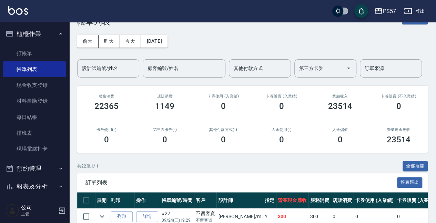
scroll to position [230, 0]
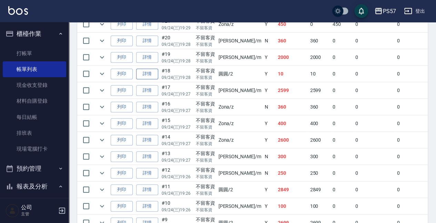
click at [142, 71] on link "詳情" at bounding box center [147, 74] width 22 height 11
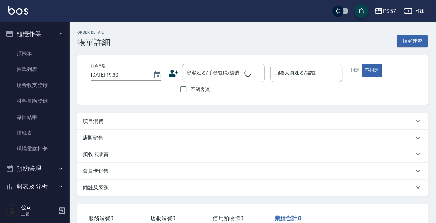
type input "[DATE] 19:28"
checkbox input "true"
type input "圓圓-2"
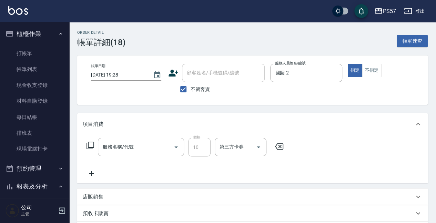
type input "潤絲(110)"
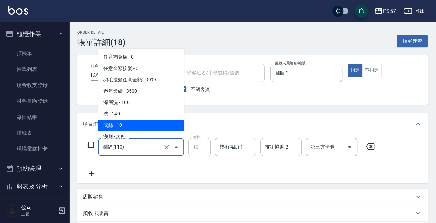
click at [139, 152] on input "潤絲(110)" at bounding box center [131, 147] width 61 height 12
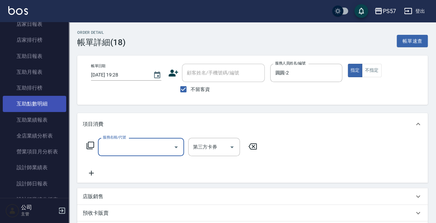
scroll to position [368, 0]
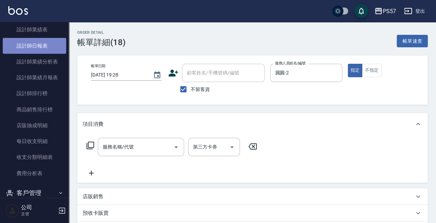
click at [34, 49] on link "設計師日報表" at bounding box center [34, 46] width 63 height 16
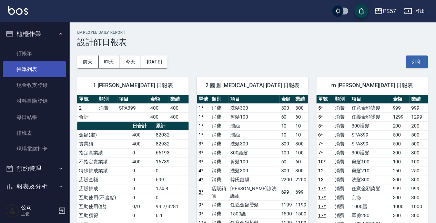
click at [27, 68] on link "帳單列表" at bounding box center [34, 69] width 63 height 16
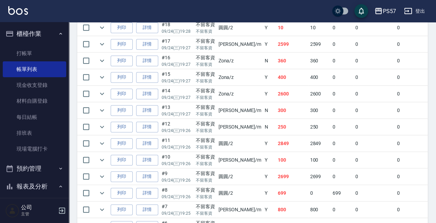
scroll to position [253, 0]
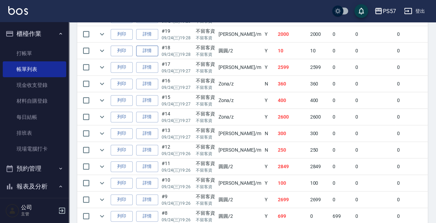
click at [156, 48] on link "詳情" at bounding box center [147, 51] width 22 height 11
